Goal: Task Accomplishment & Management: Use online tool/utility

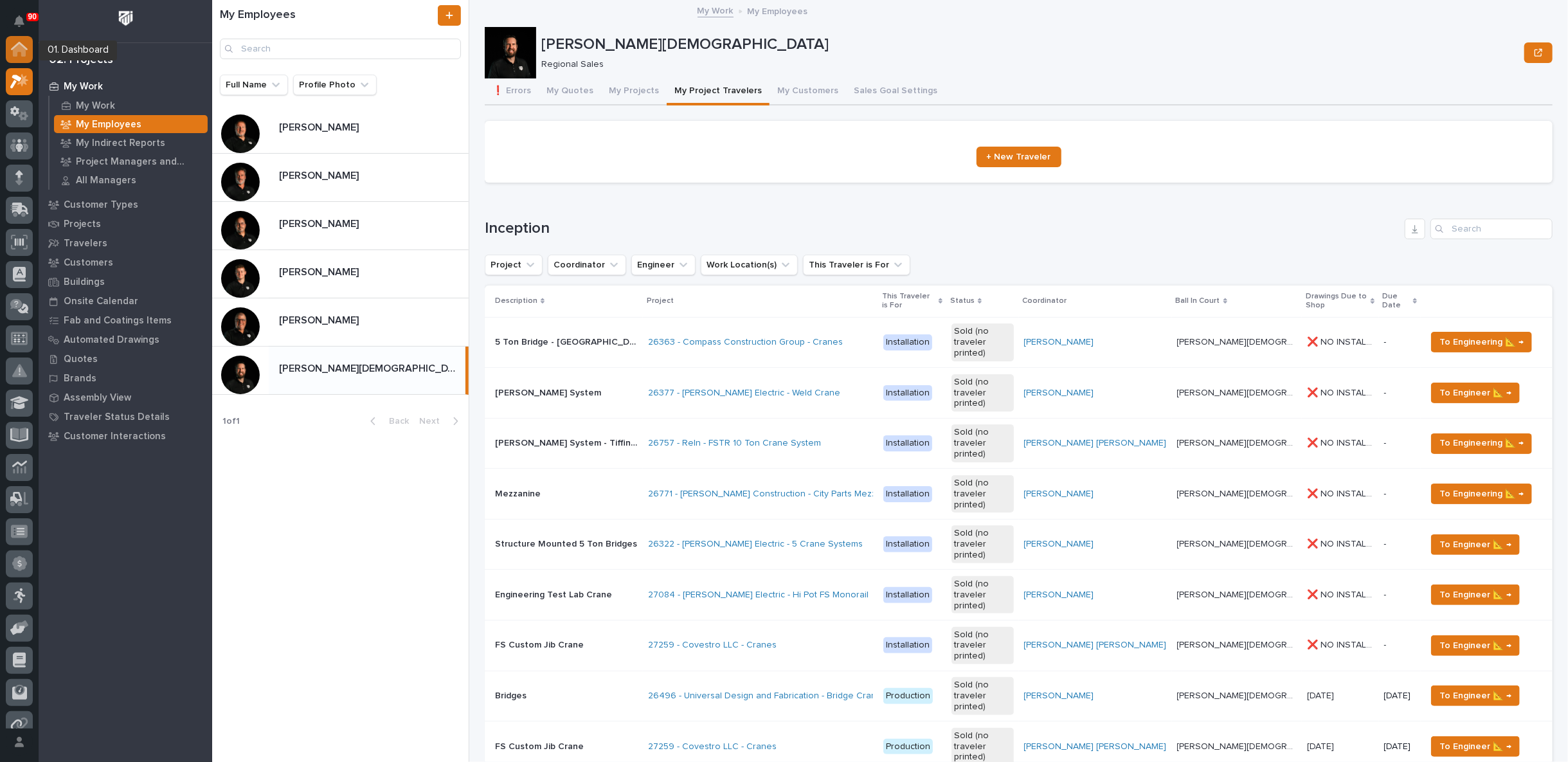
click at [17, 50] on icon at bounding box center [20, 50] width 13 height 13
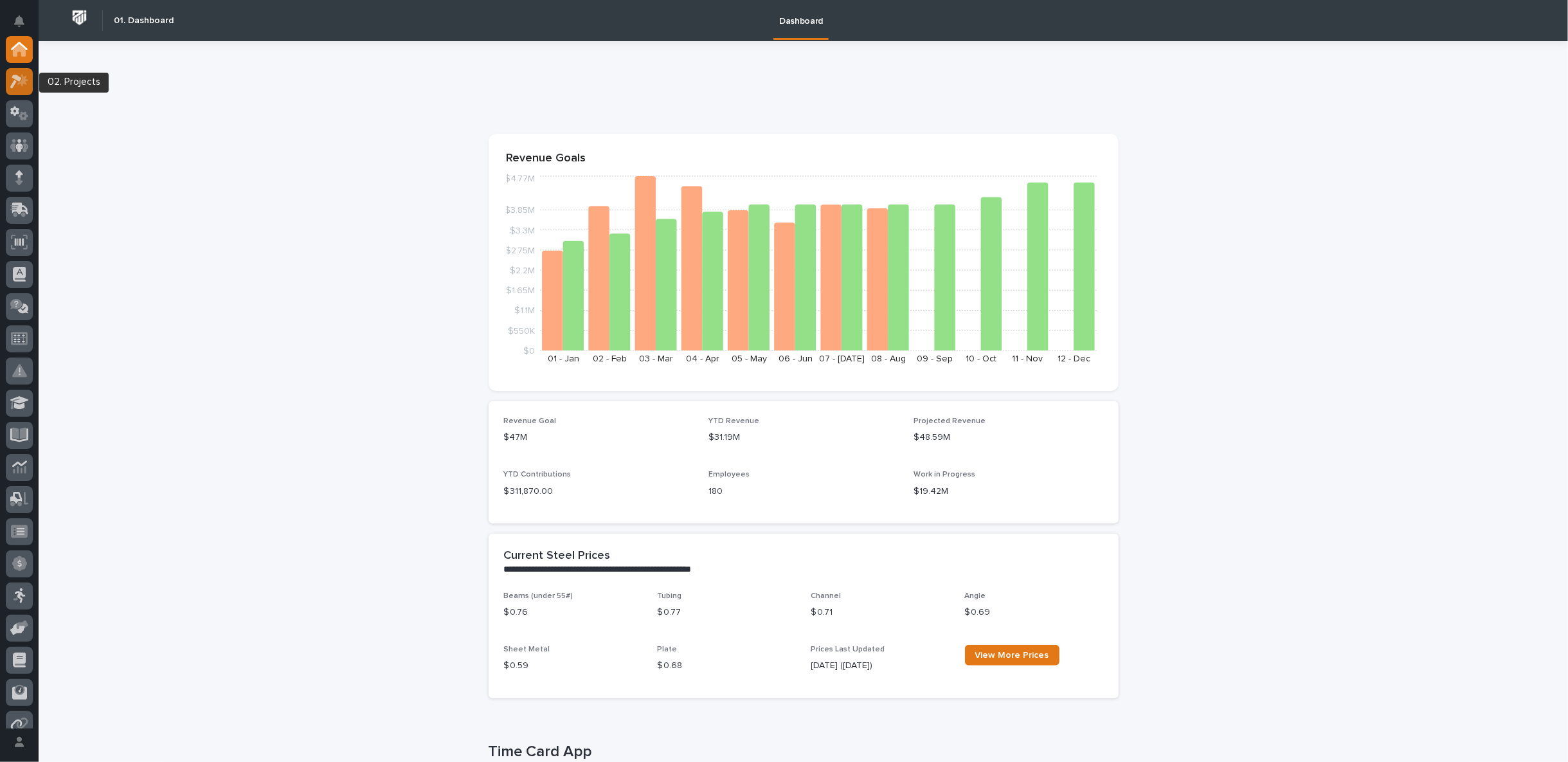
click at [17, 83] on icon at bounding box center [20, 81] width 19 height 15
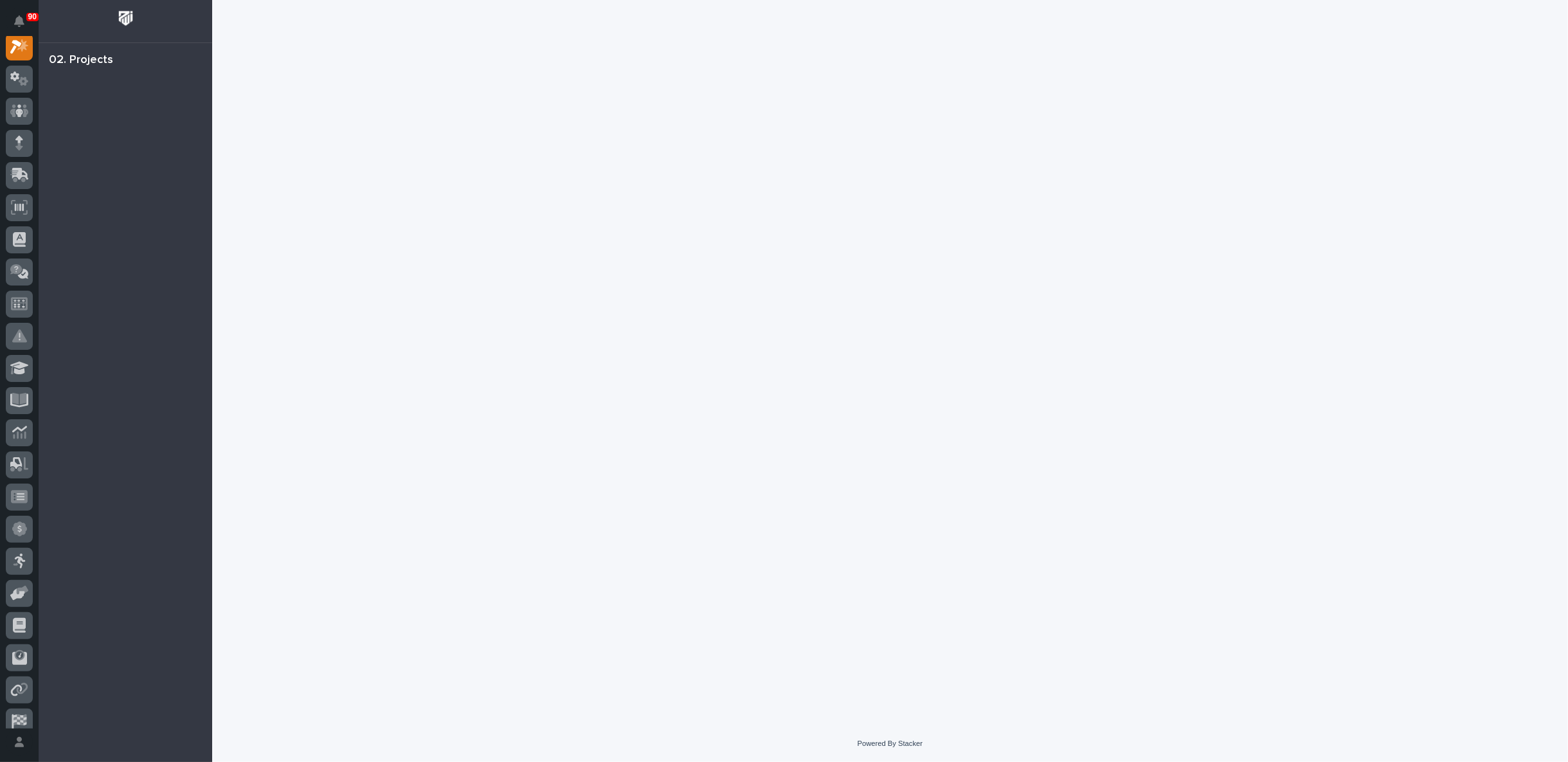
scroll to position [32, 0]
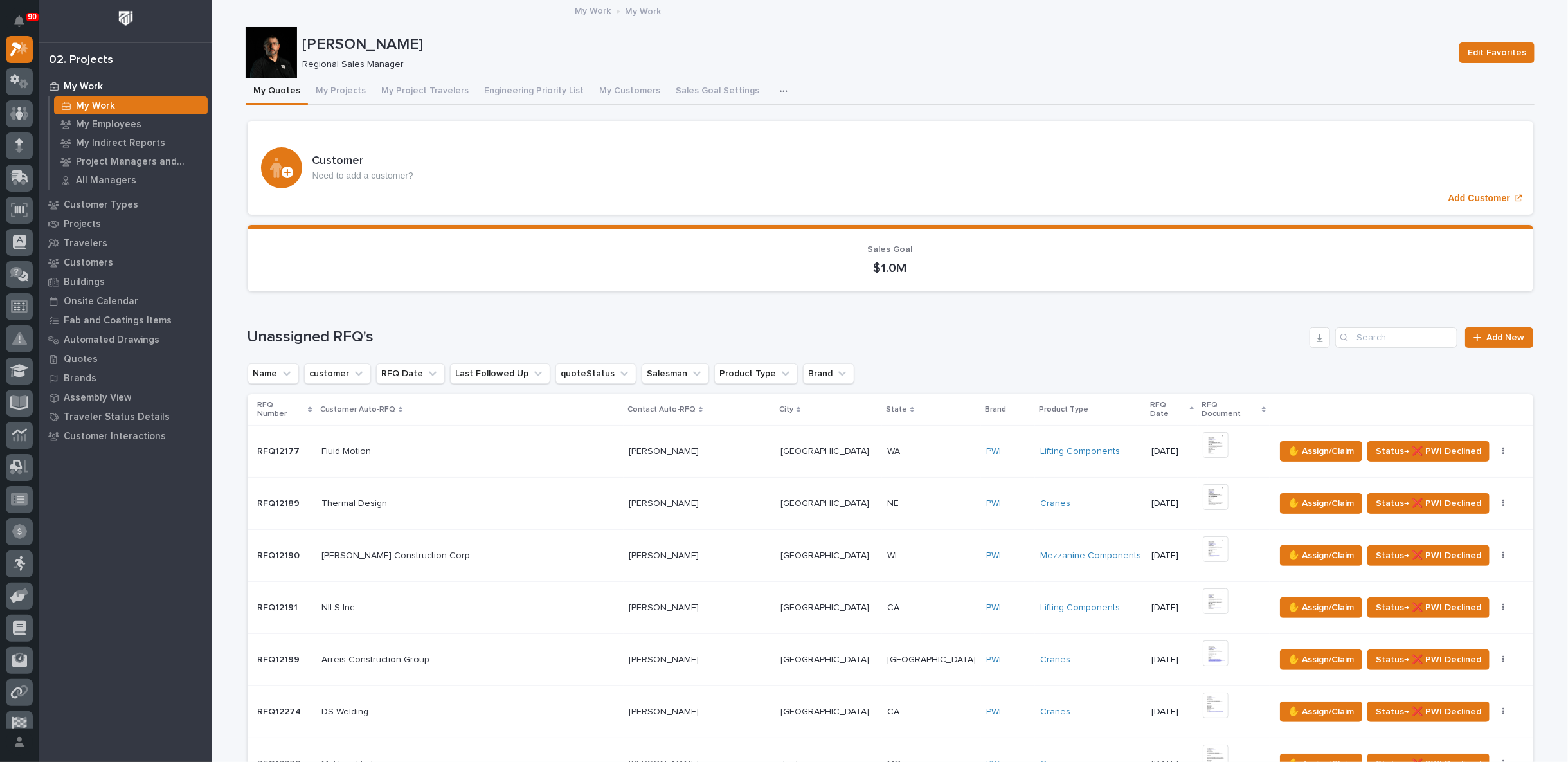
scroll to position [1071, 0]
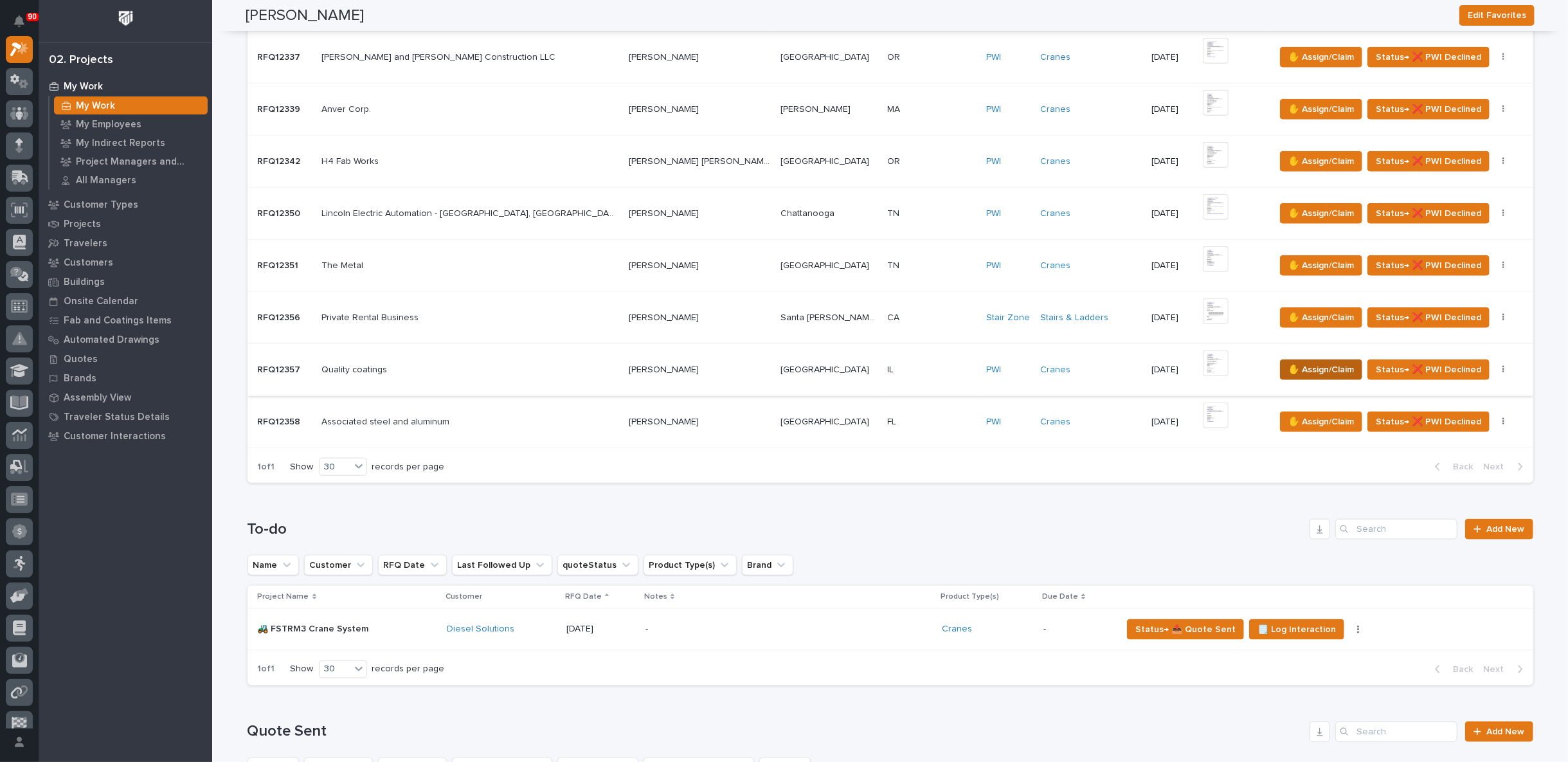
click at [1288, 362] on span "✋ Assign/Claim" at bounding box center [1321, 369] width 66 height 15
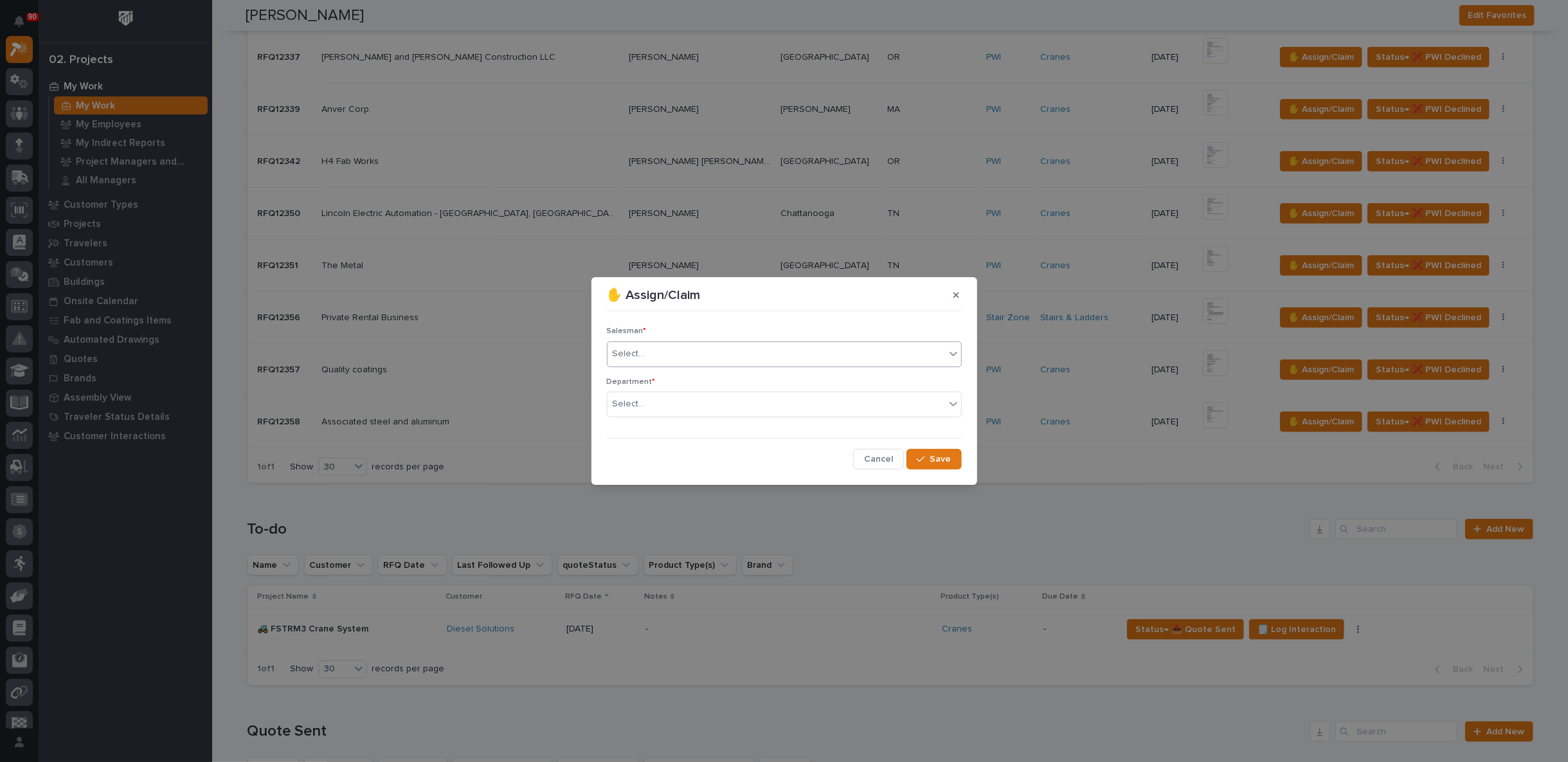
click at [649, 354] on div "Select..." at bounding box center [776, 353] width 337 height 21
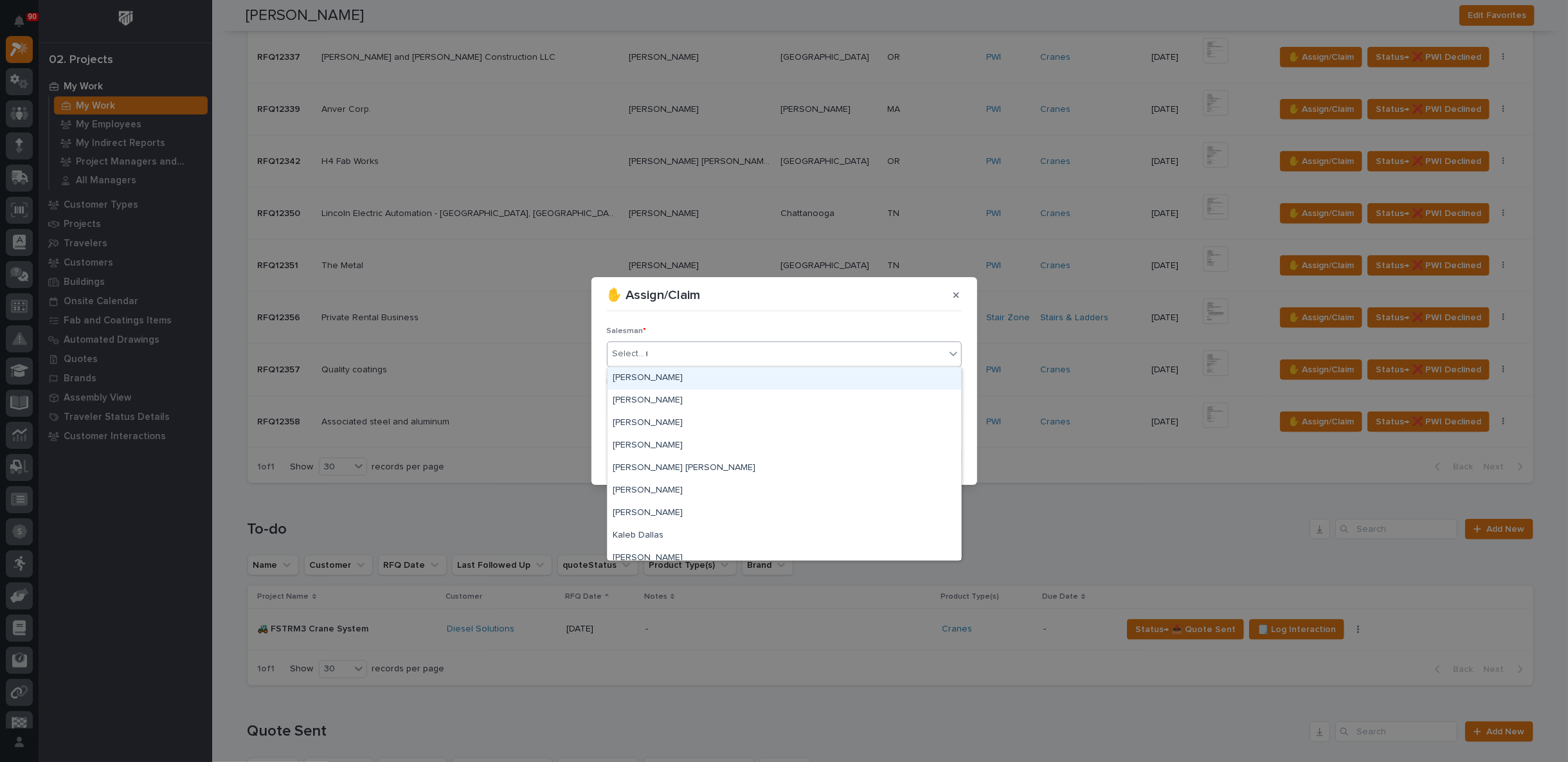
type input "**"
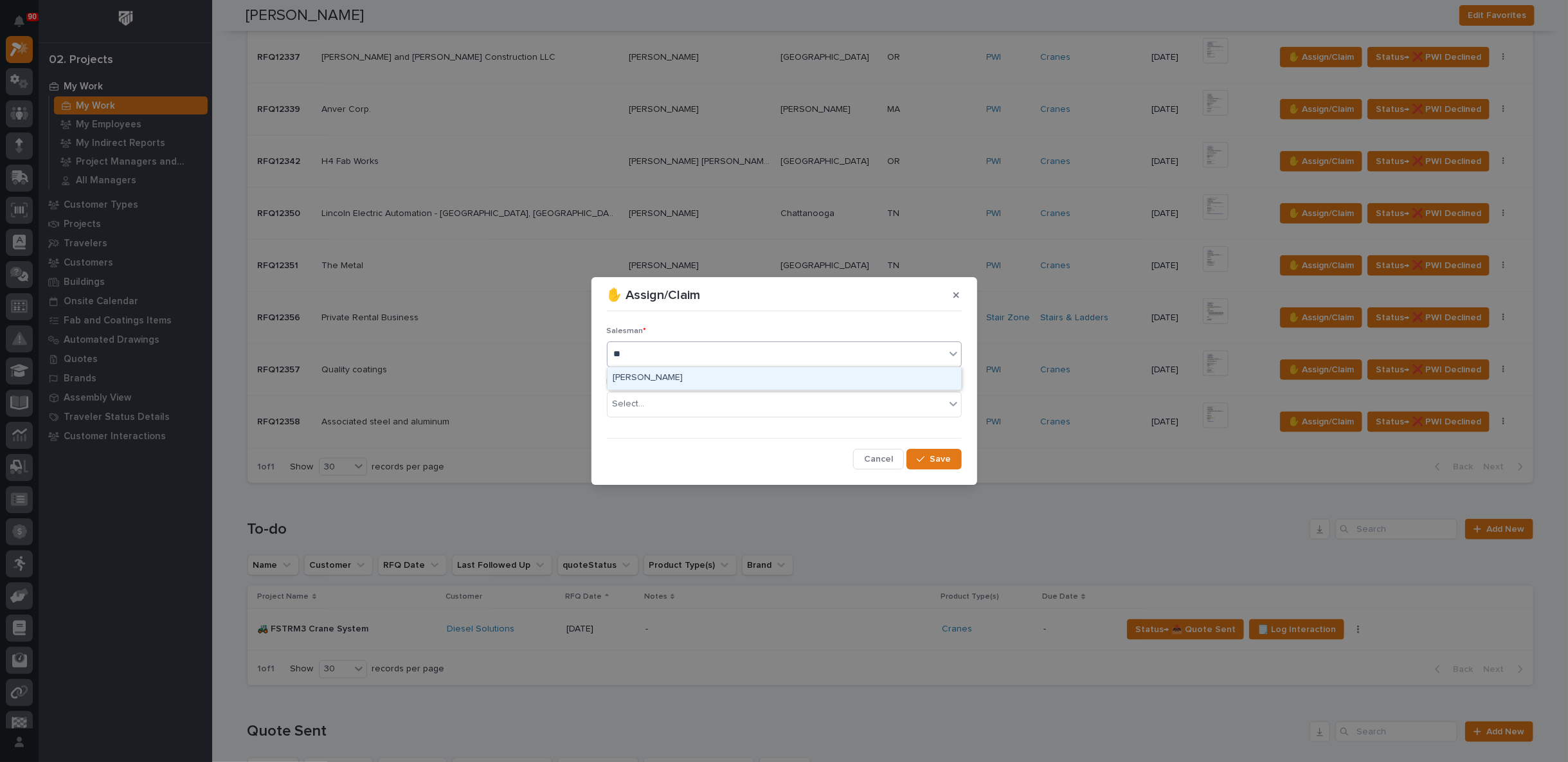
click at [658, 378] on div "[PERSON_NAME]" at bounding box center [784, 378] width 353 height 23
click at [642, 404] on div "Select..." at bounding box center [629, 404] width 32 height 14
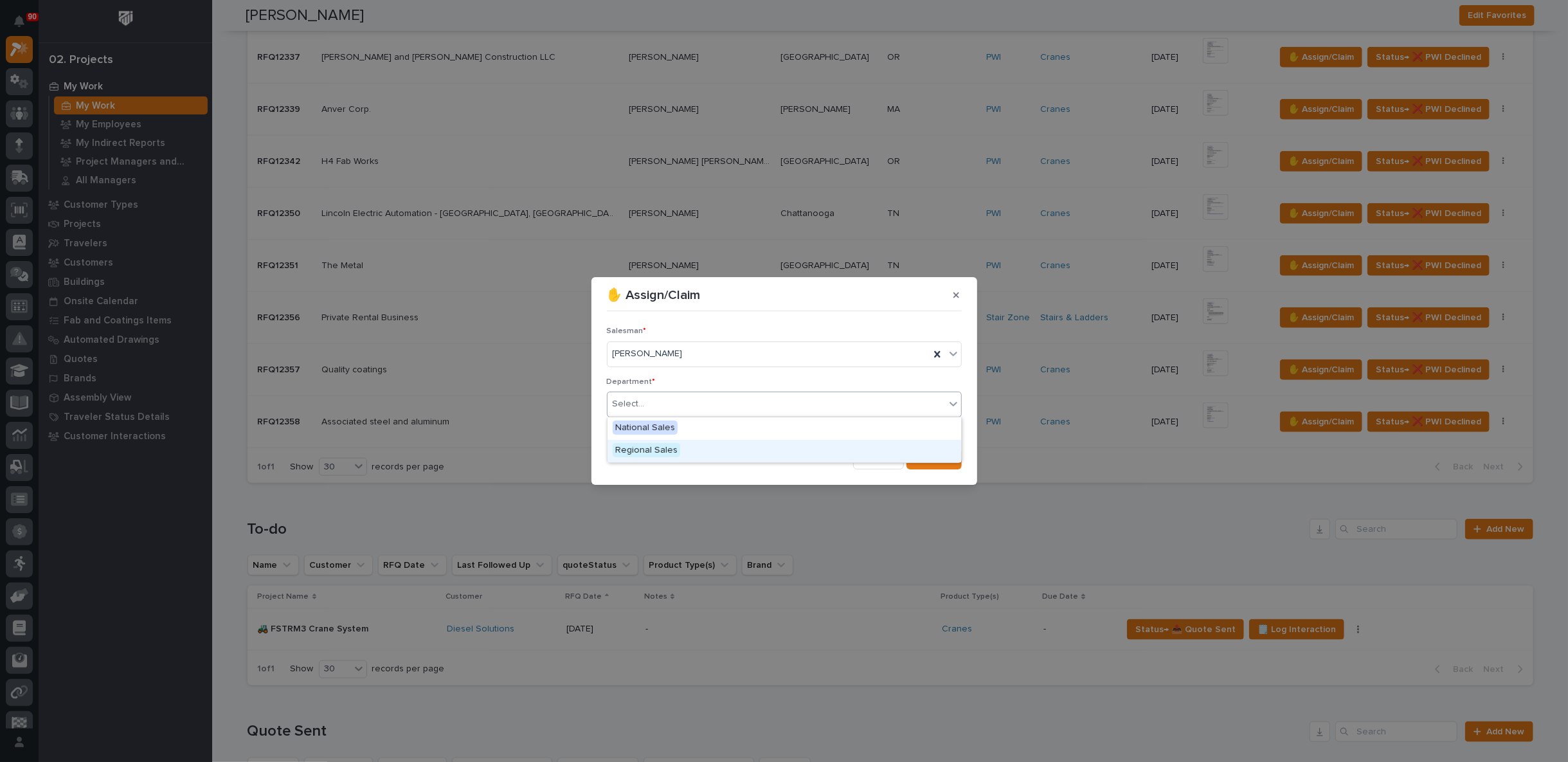
click at [654, 456] on span "Regional Sales" at bounding box center [646, 449] width 68 height 14
click at [937, 456] on span "Save" at bounding box center [941, 459] width 21 height 12
